Goal: Information Seeking & Learning: Learn about a topic

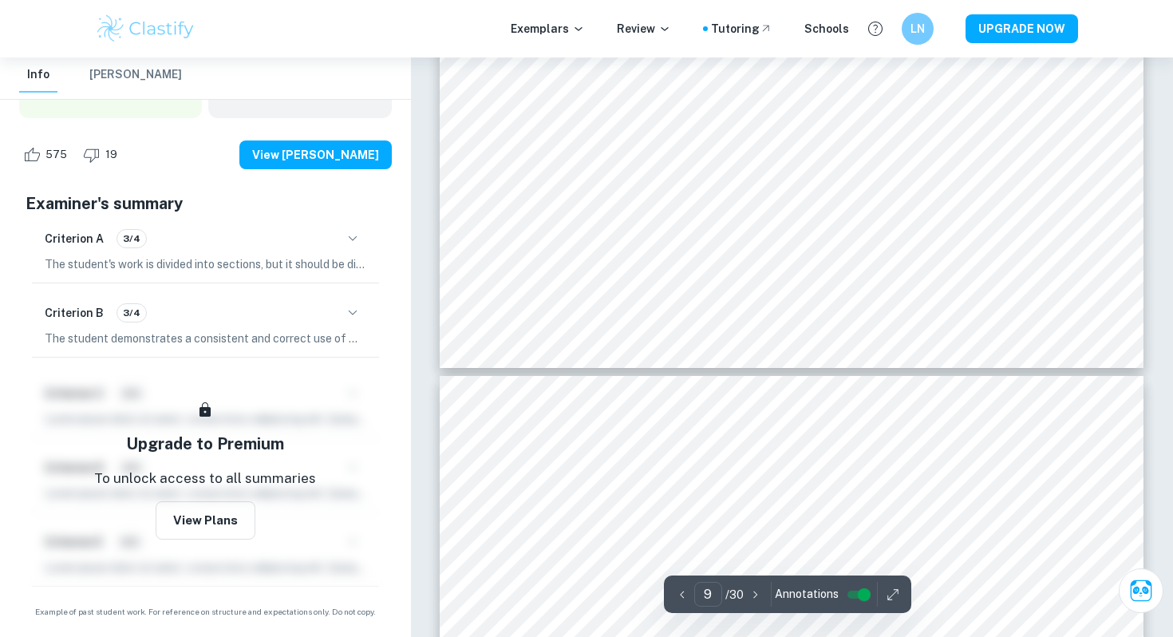
scroll to position [8539, 0]
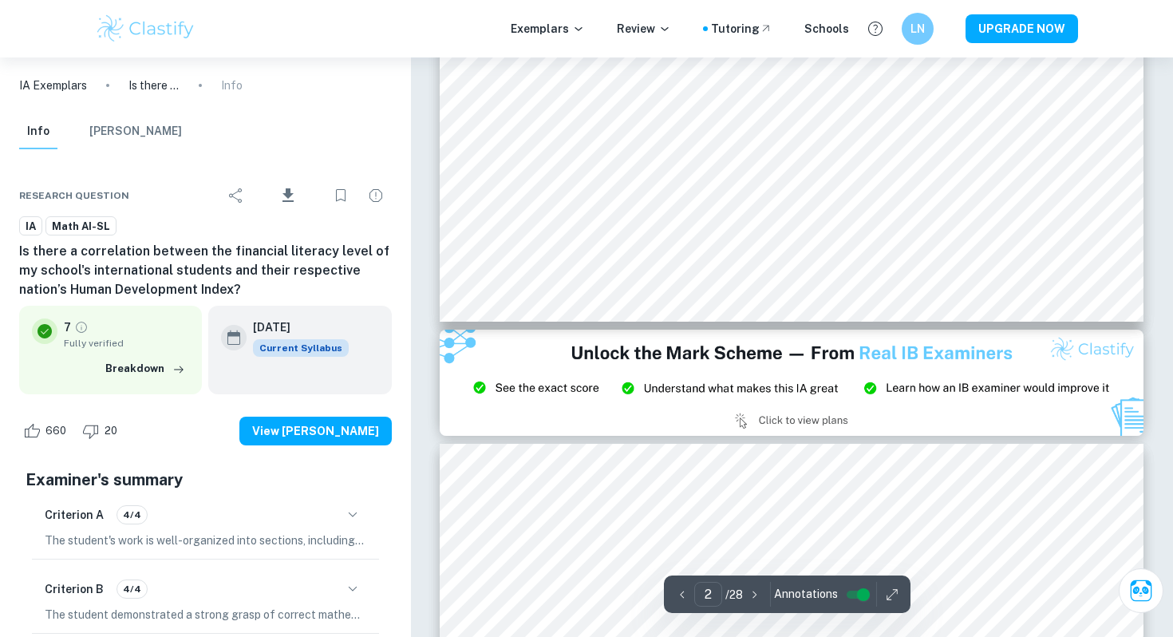
scroll to position [1403, 0]
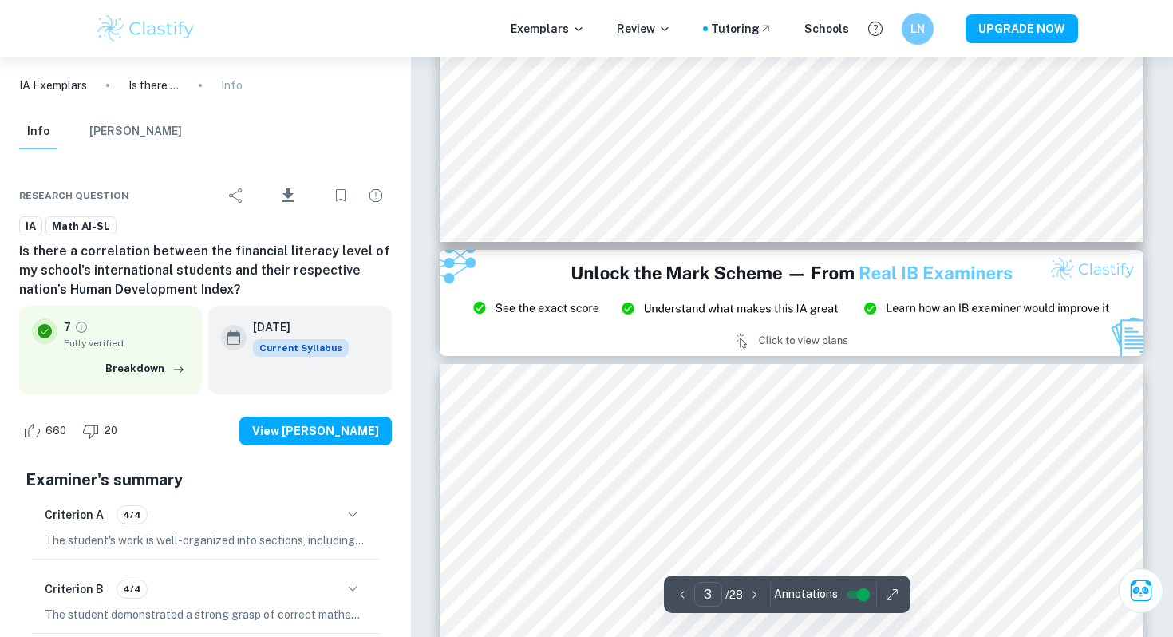
type input "2"
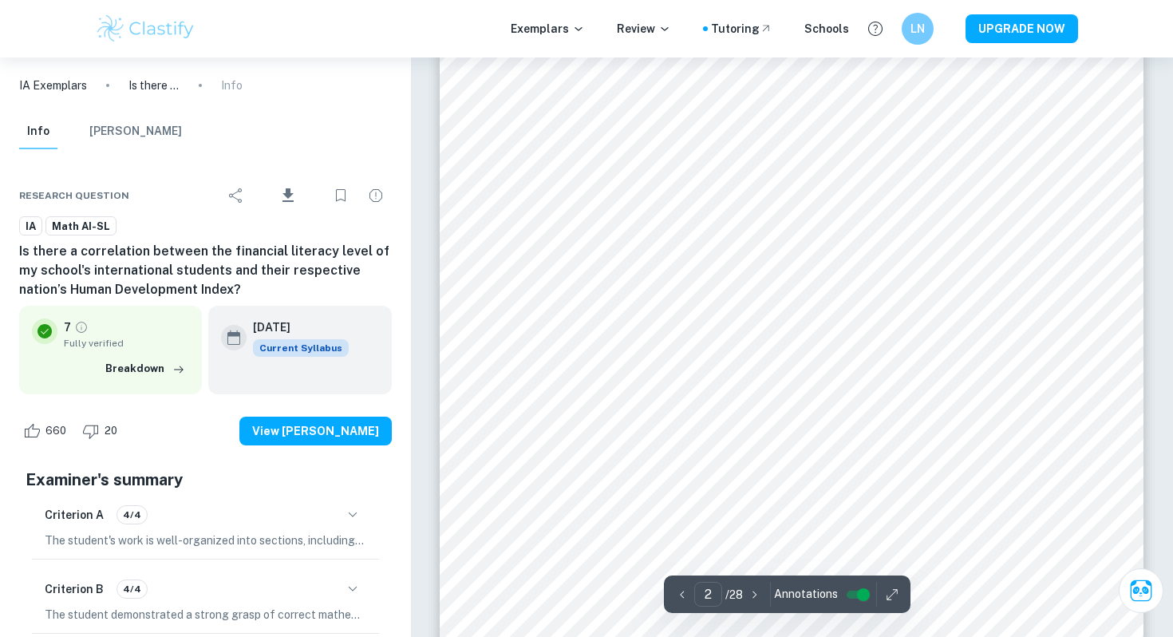
scroll to position [1191, 0]
